Goal: Information Seeking & Learning: Learn about a topic

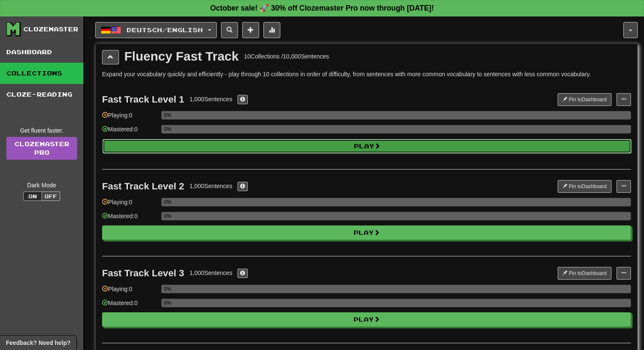
click at [244, 146] on button "Play" at bounding box center [366, 146] width 529 height 14
select select "**"
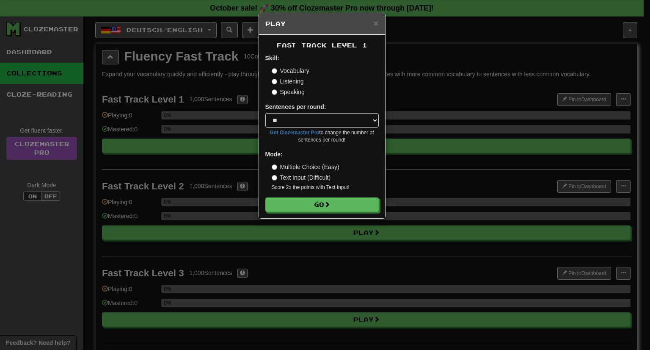
click at [293, 168] on label "Multiple Choice (Easy)" at bounding box center [306, 167] width 68 height 8
click at [310, 205] on button "Go" at bounding box center [322, 205] width 113 height 14
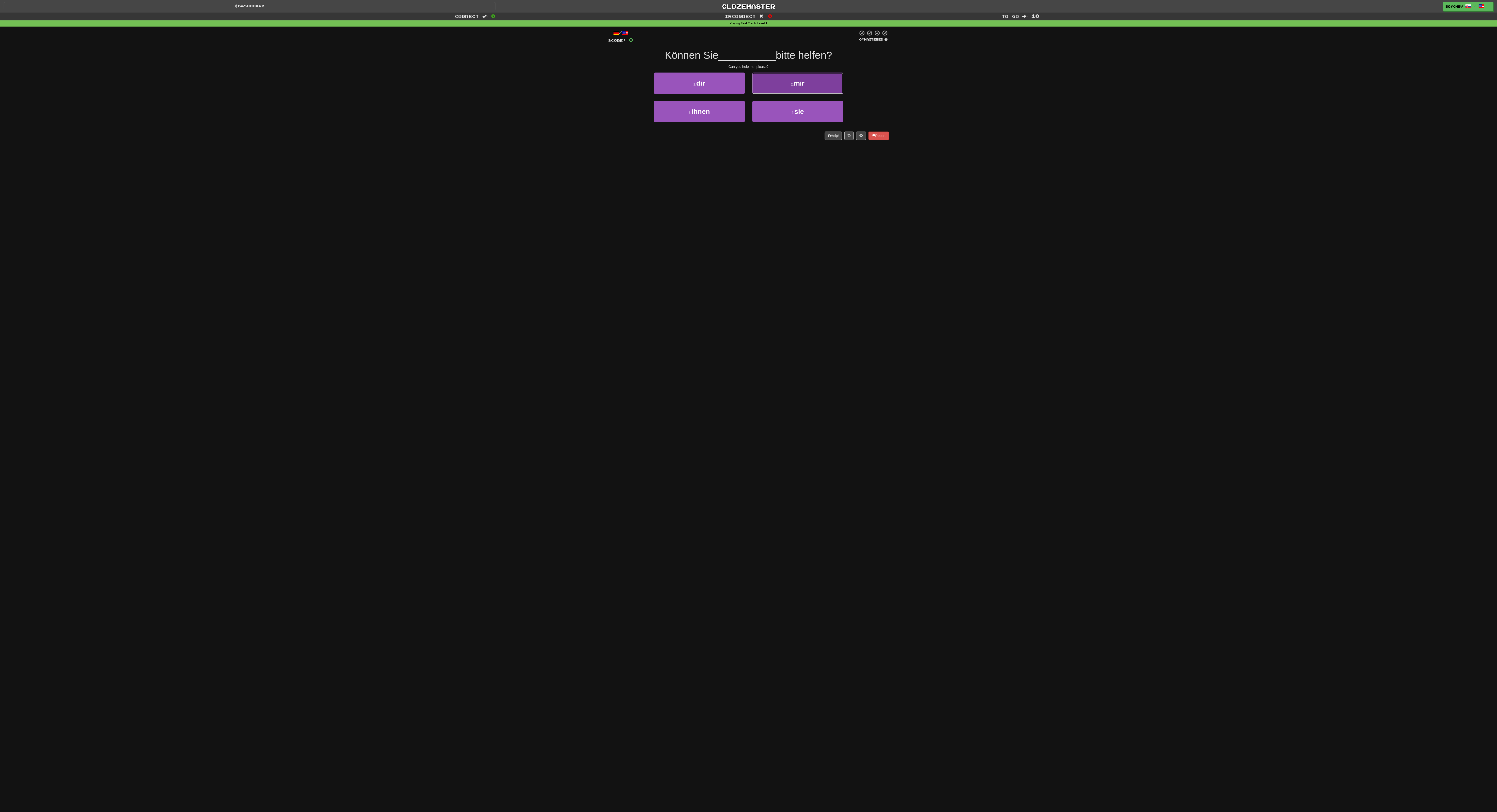
click at [374, 82] on small "2 ." at bounding box center [792, 84] width 3 height 4
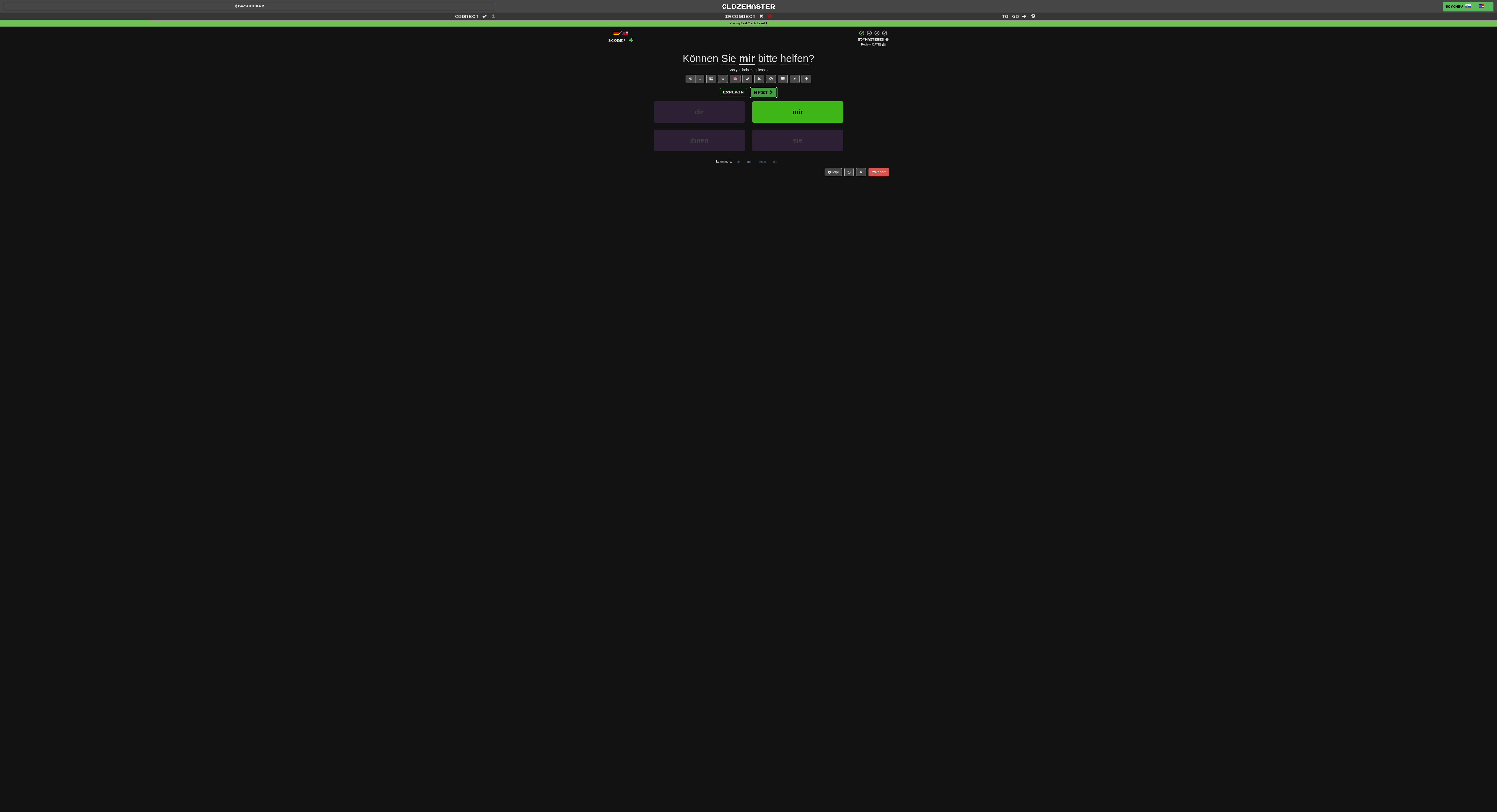
click at [374, 96] on button "Next" at bounding box center [763, 92] width 27 height 11
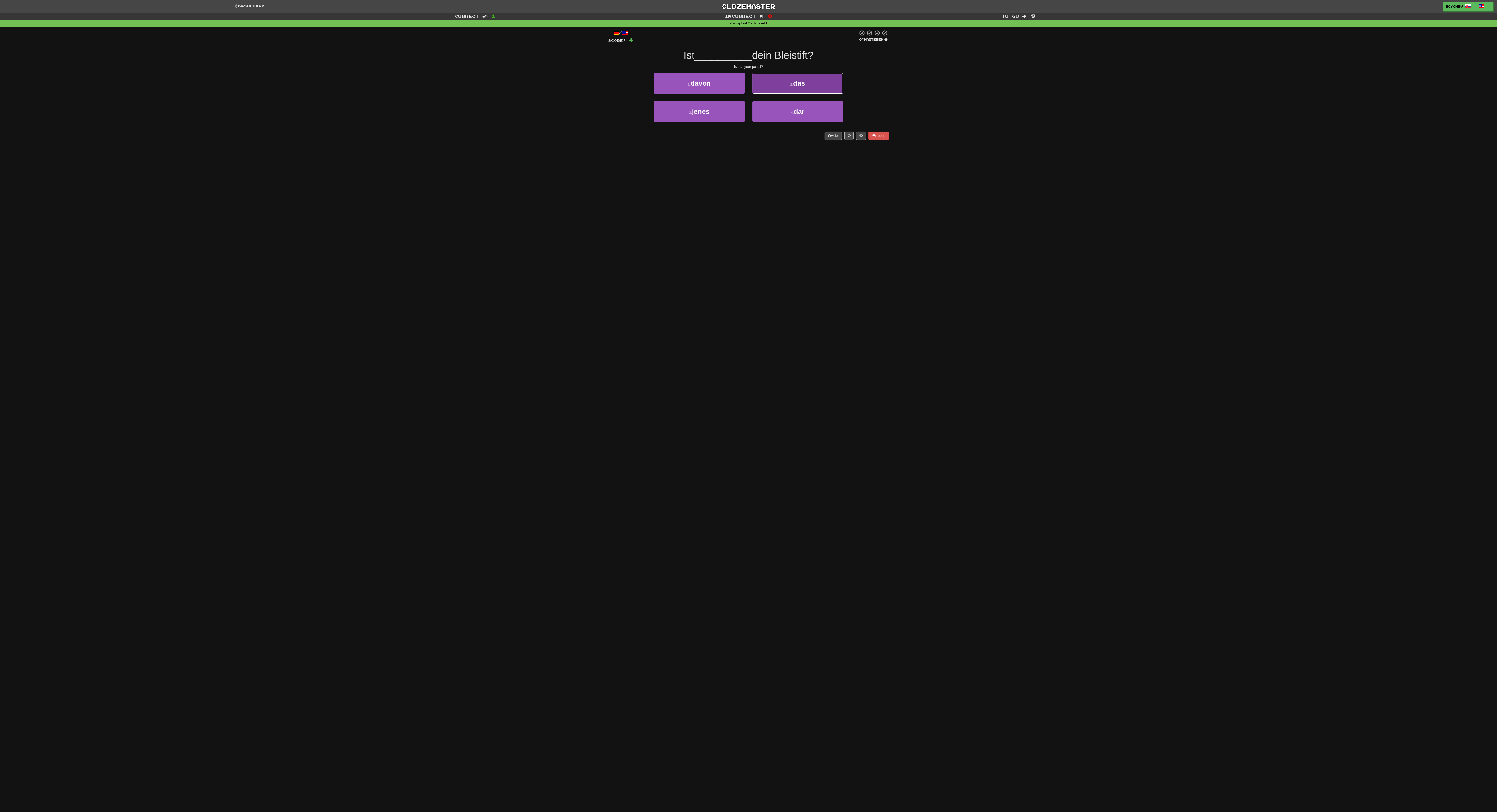
click at [374, 90] on button "2 . das" at bounding box center [798, 83] width 91 height 21
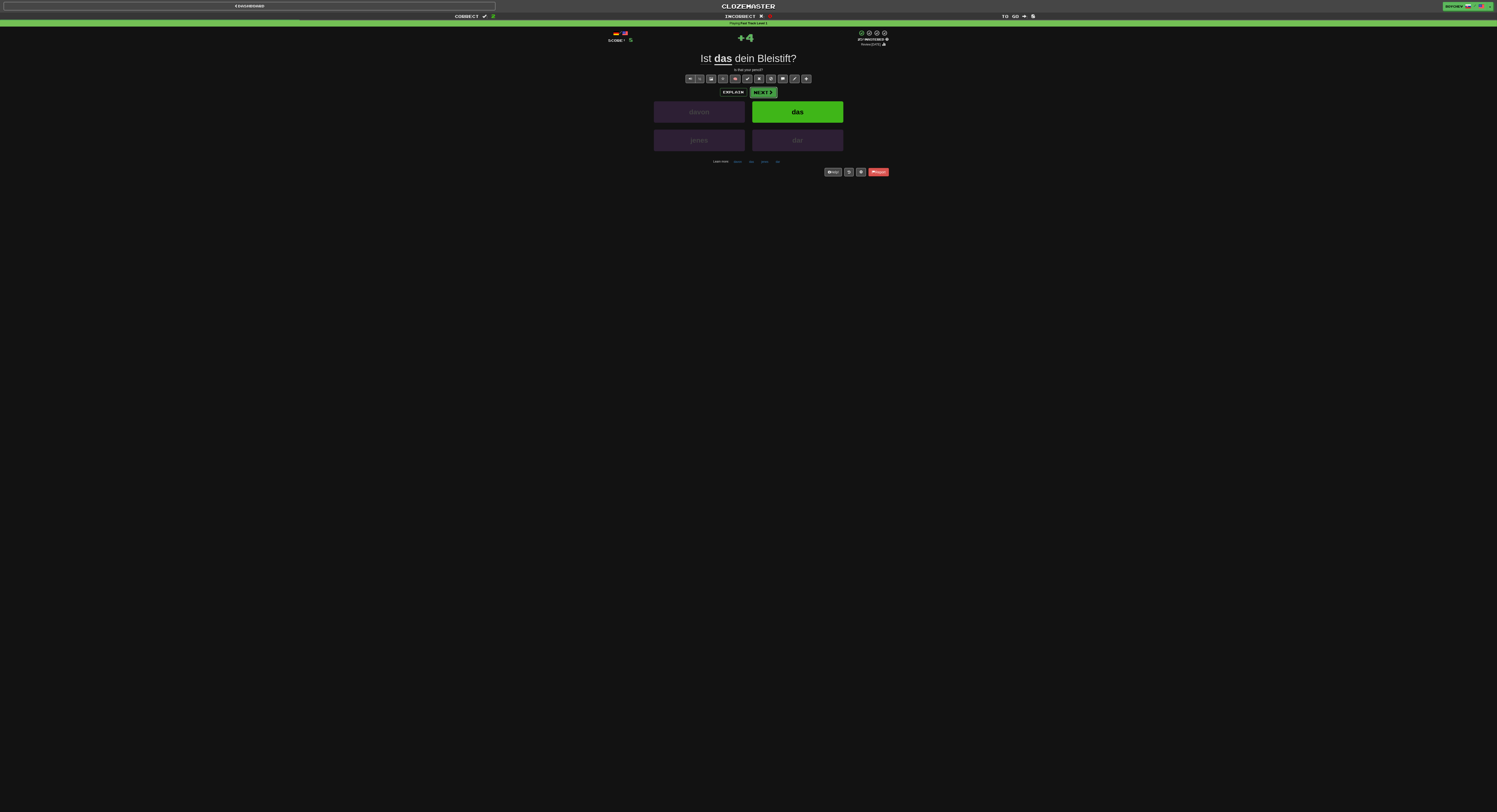
click at [374, 88] on button "Next" at bounding box center [763, 92] width 27 height 11
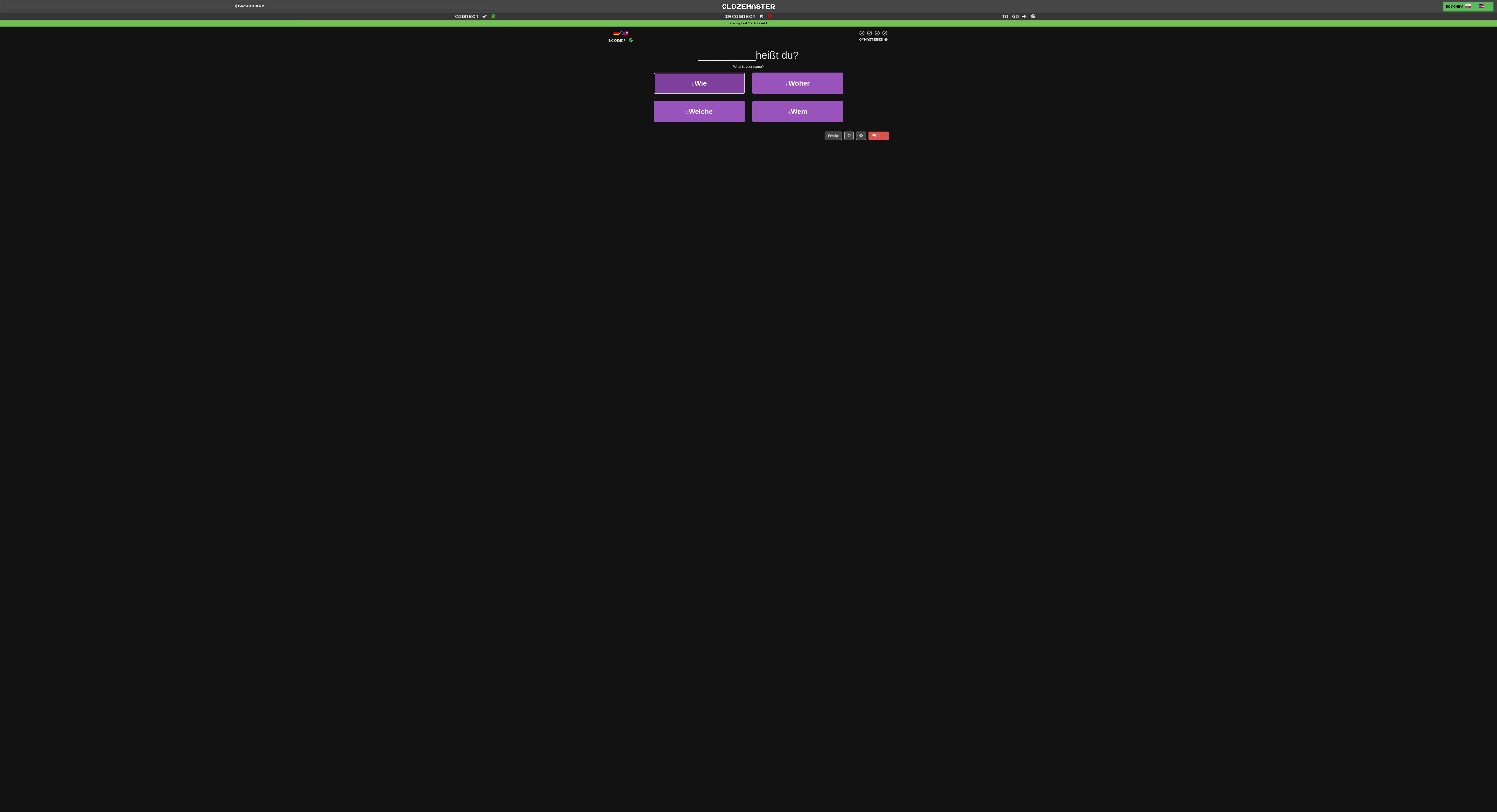
click at [374, 88] on button "1 . Wie" at bounding box center [699, 83] width 91 height 21
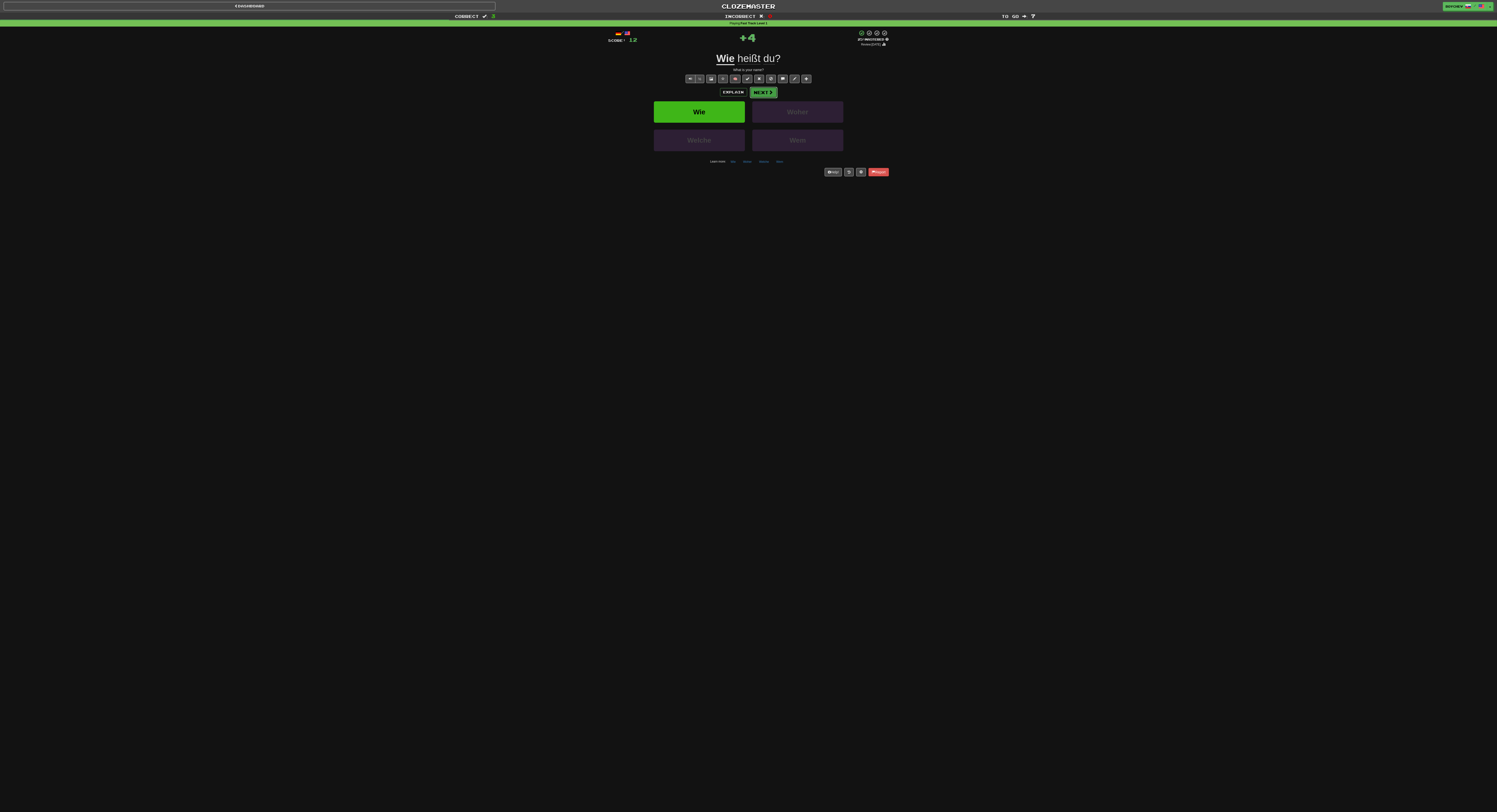
click at [374, 95] on button "Next" at bounding box center [763, 92] width 27 height 11
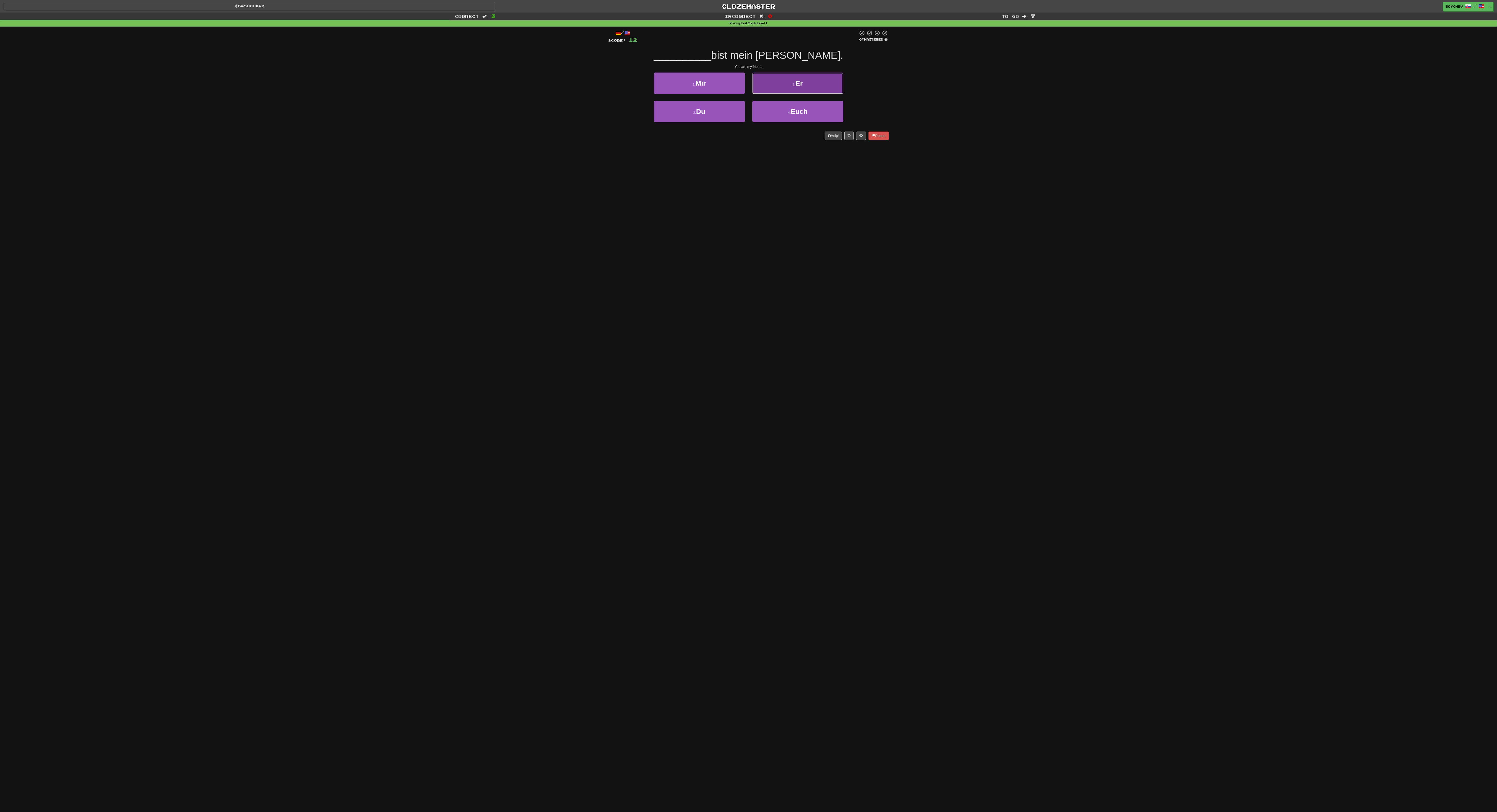
click at [374, 75] on button "2 . Er" at bounding box center [798, 83] width 91 height 21
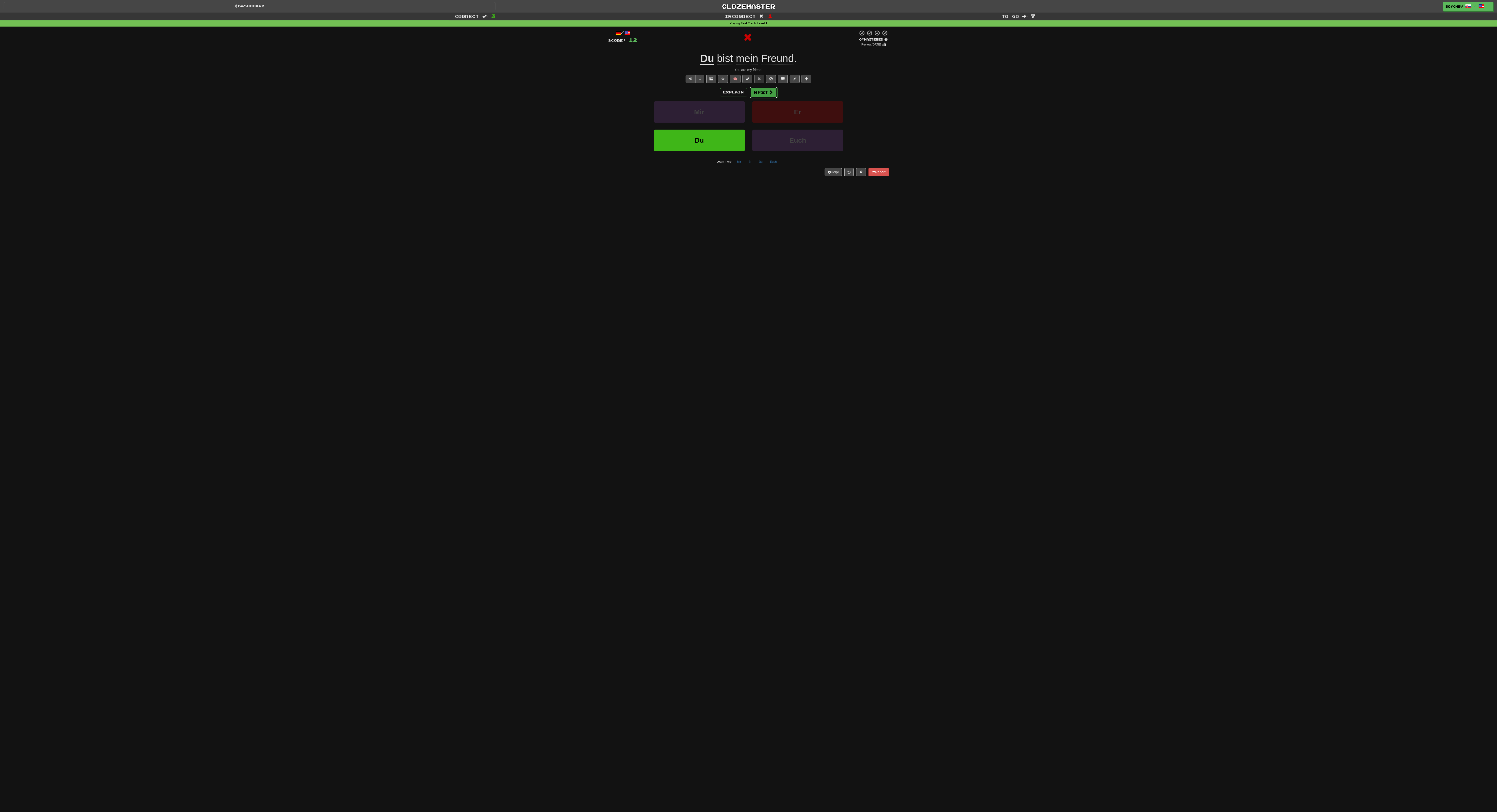
click at [374, 96] on button "Next" at bounding box center [763, 92] width 27 height 11
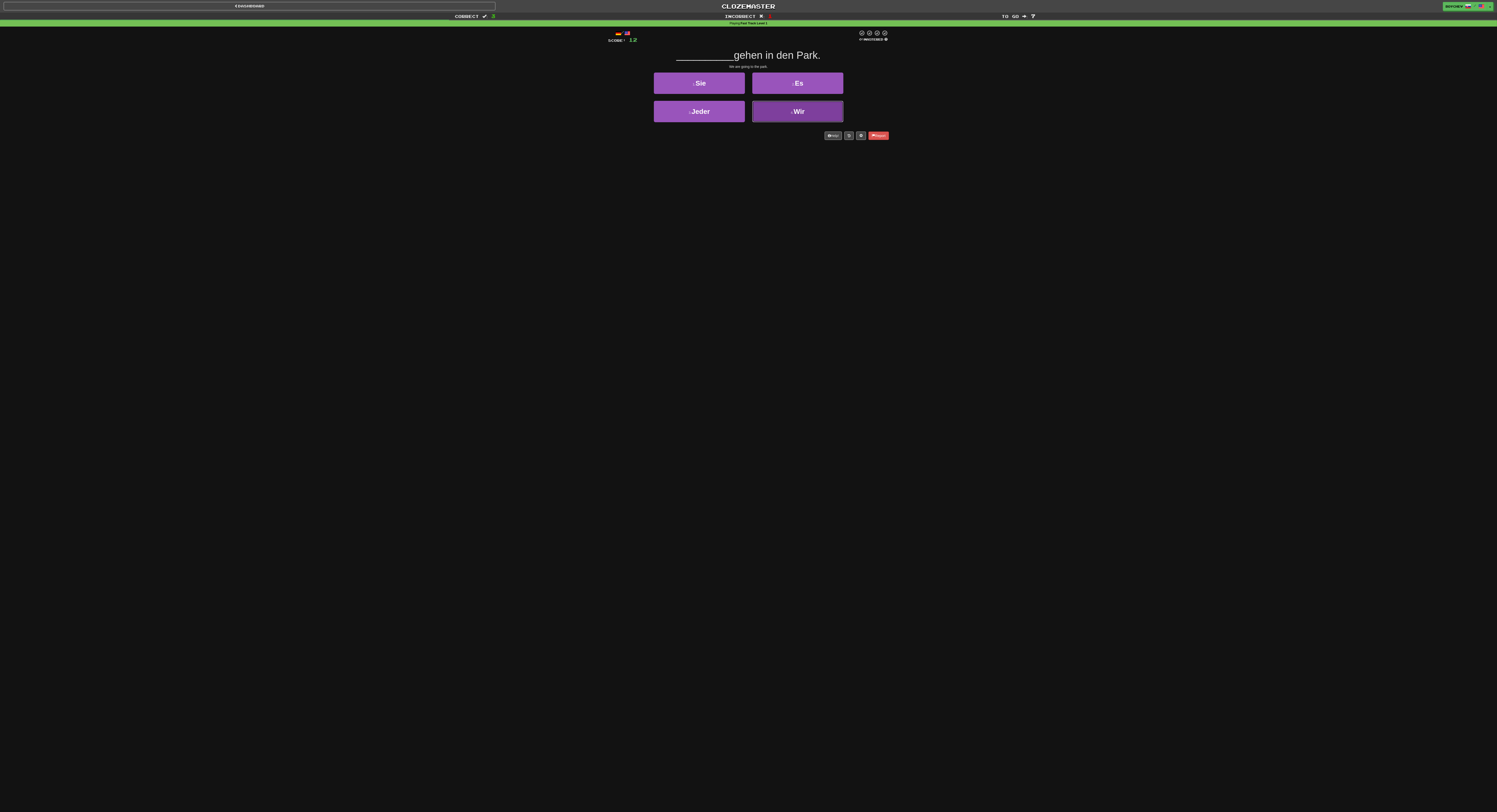
click at [374, 113] on button "4 . Wir" at bounding box center [798, 112] width 91 height 21
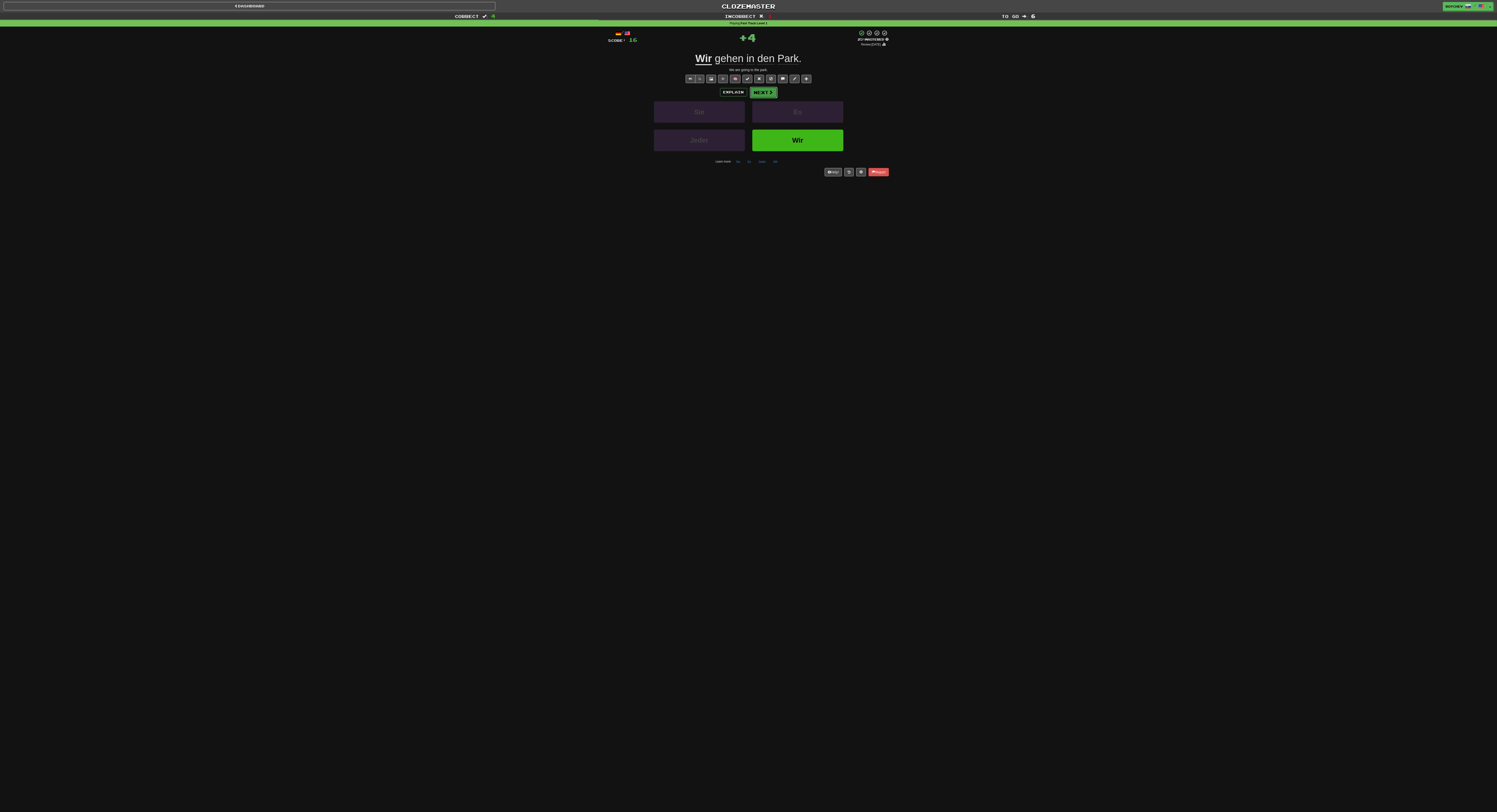
click at [374, 91] on button "Next" at bounding box center [763, 92] width 27 height 11
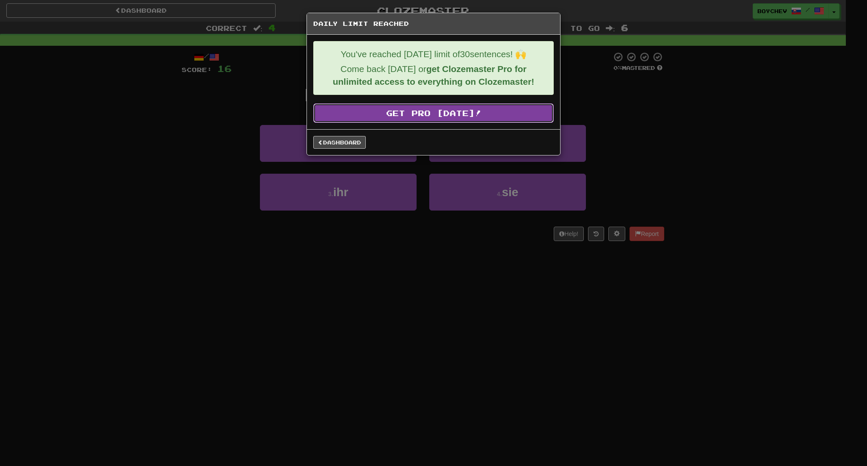
click at [421, 118] on link "Get Pro Today!" at bounding box center [433, 112] width 241 height 19
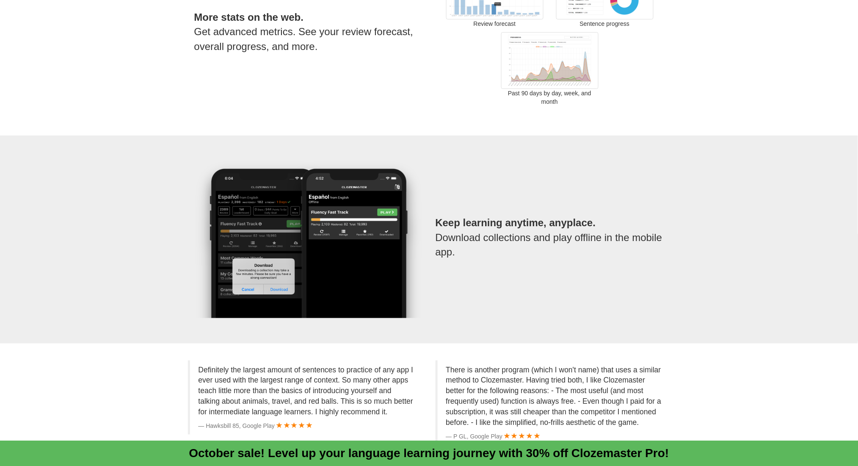
scroll to position [1427, 0]
